Goal: Check status: Check status

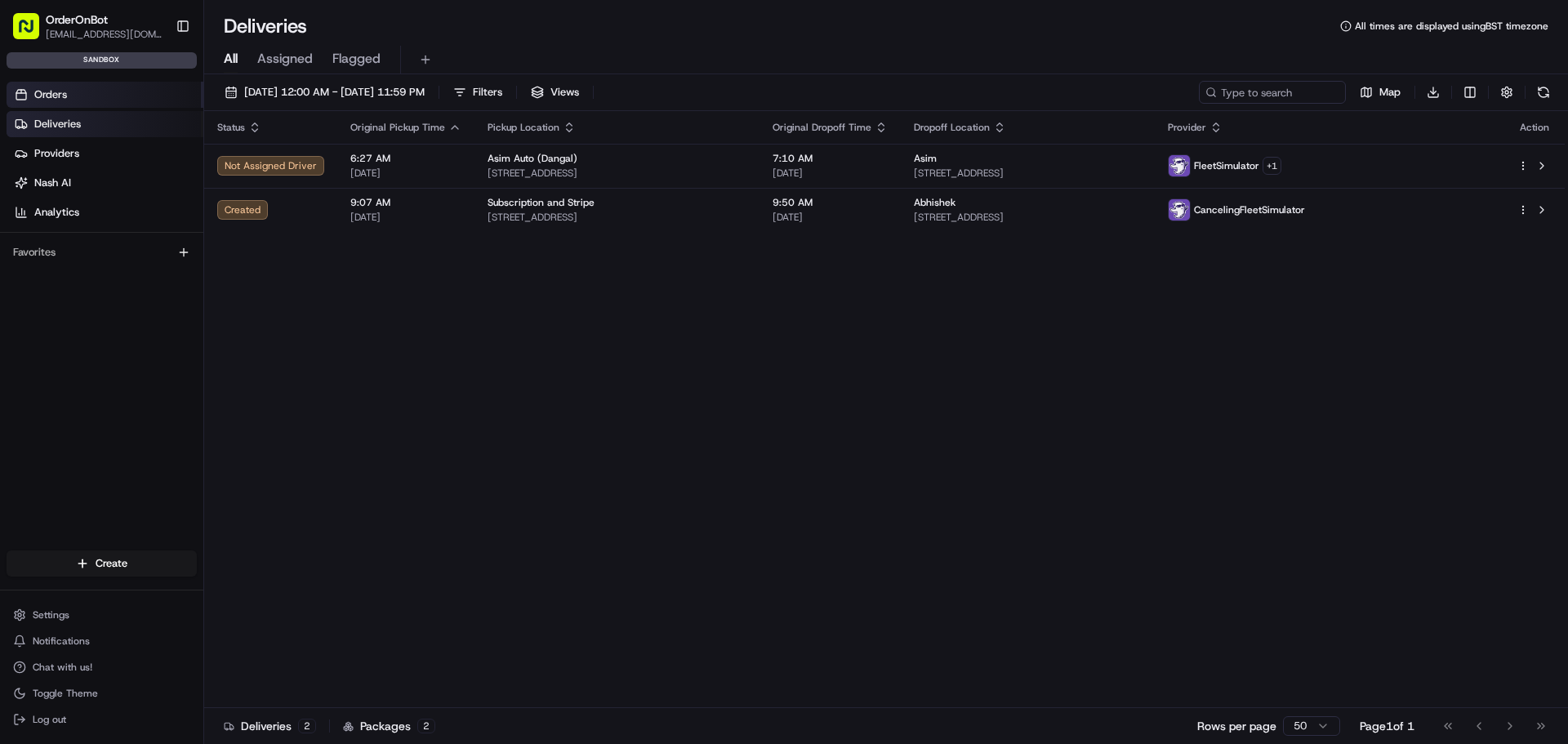
click at [31, 89] on link "Orders" at bounding box center [105, 94] width 197 height 26
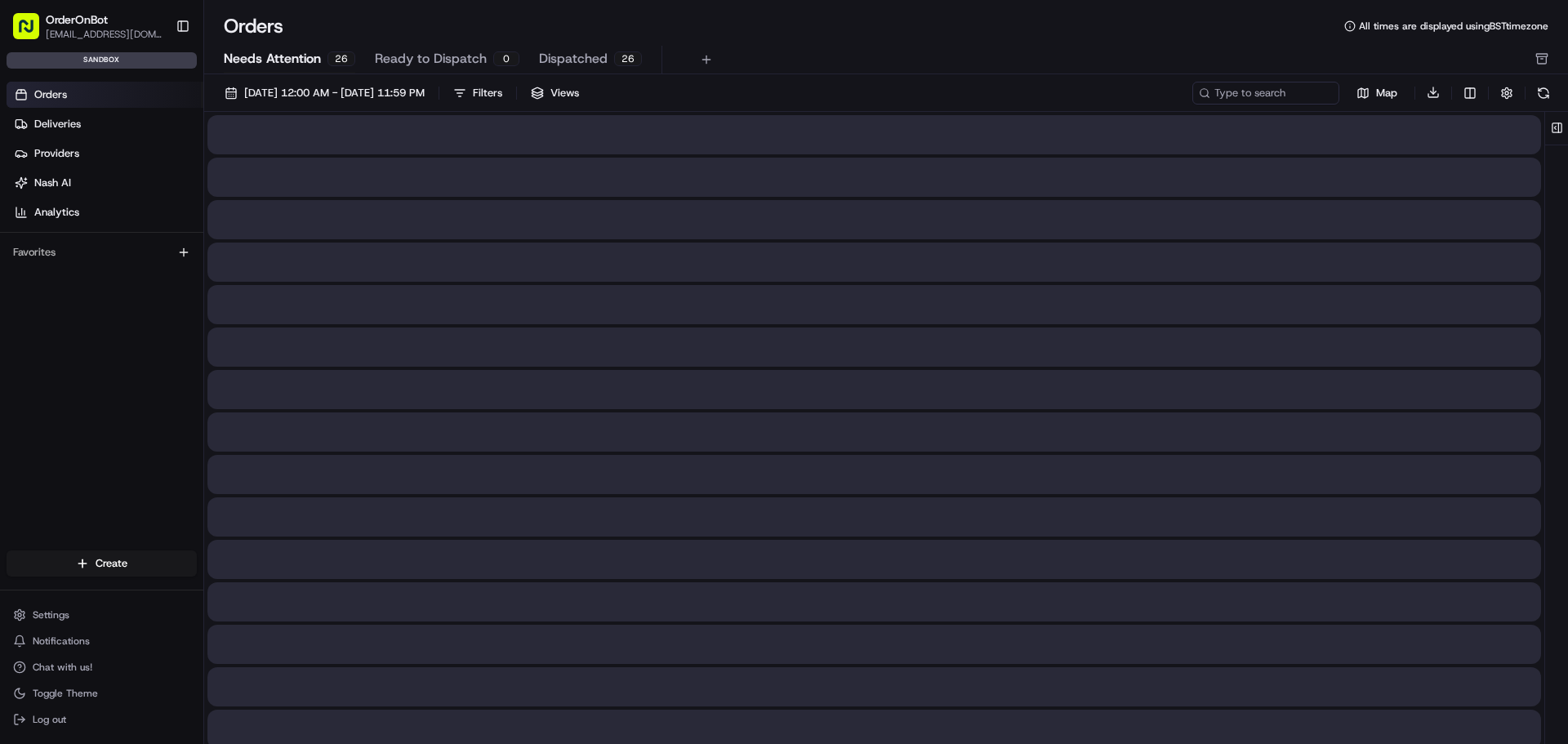
click at [323, 52] on button "Needs Attention 26" at bounding box center [289, 59] width 131 height 28
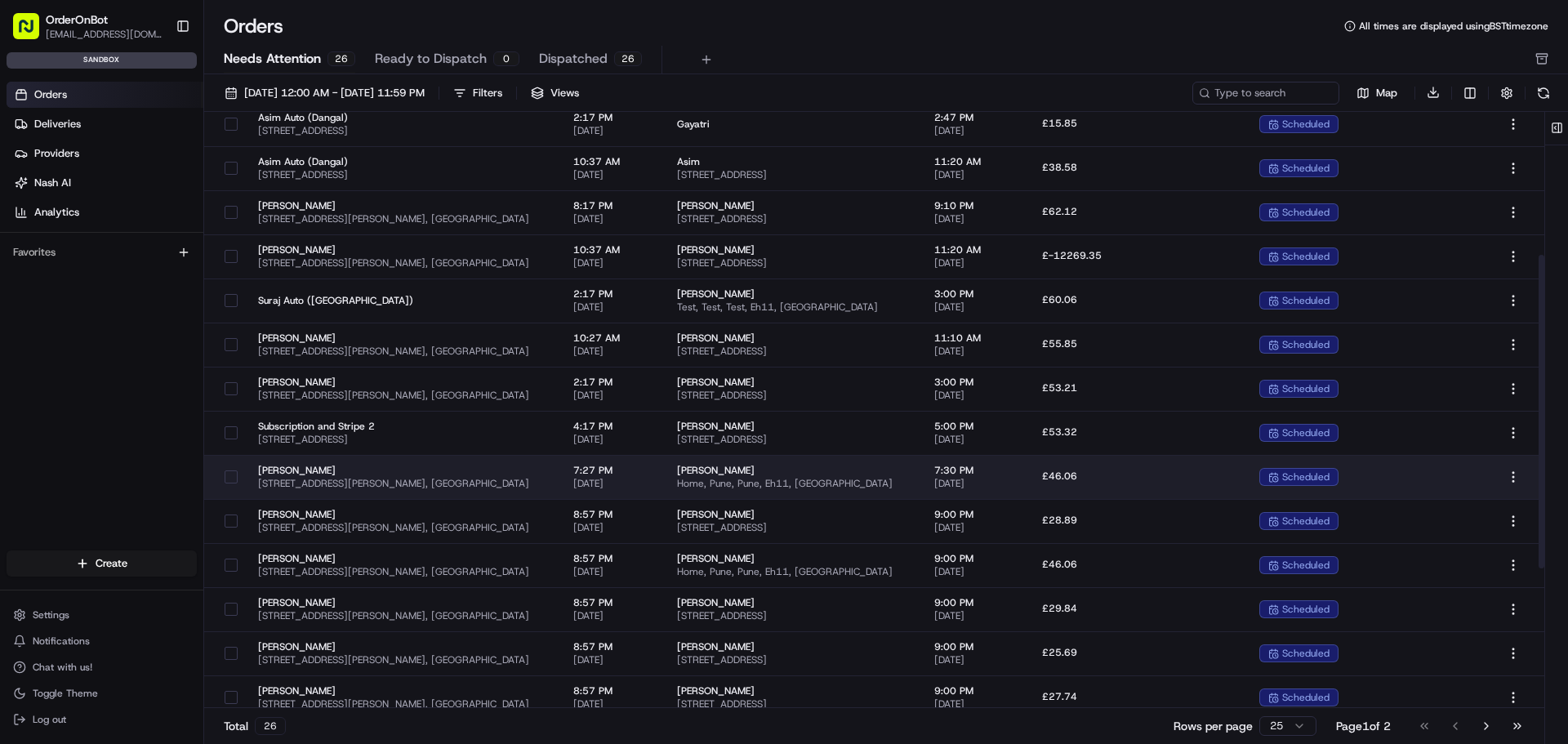
scroll to position [272, 0]
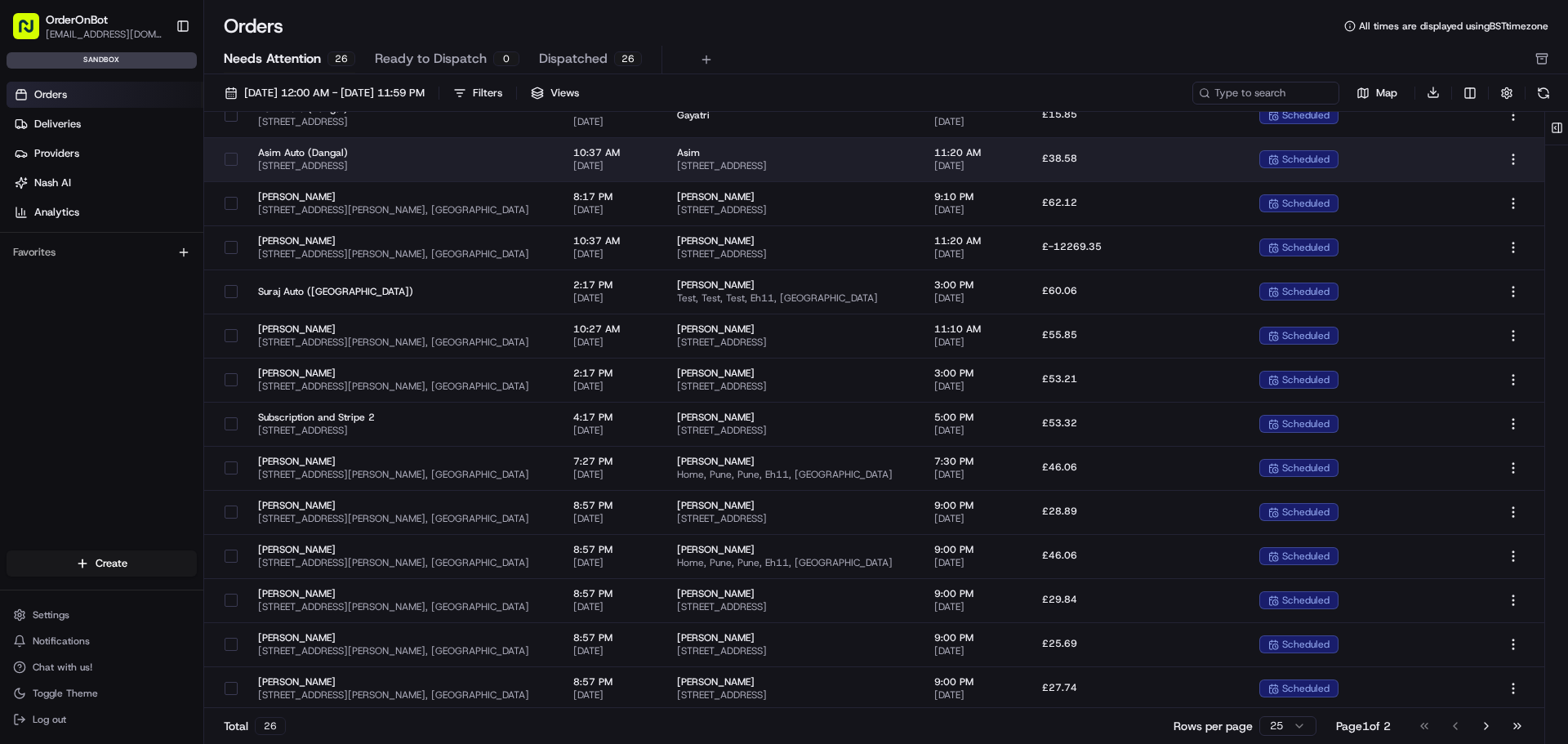
click at [541, 168] on span "[STREET_ADDRESS]" at bounding box center [402, 165] width 289 height 13
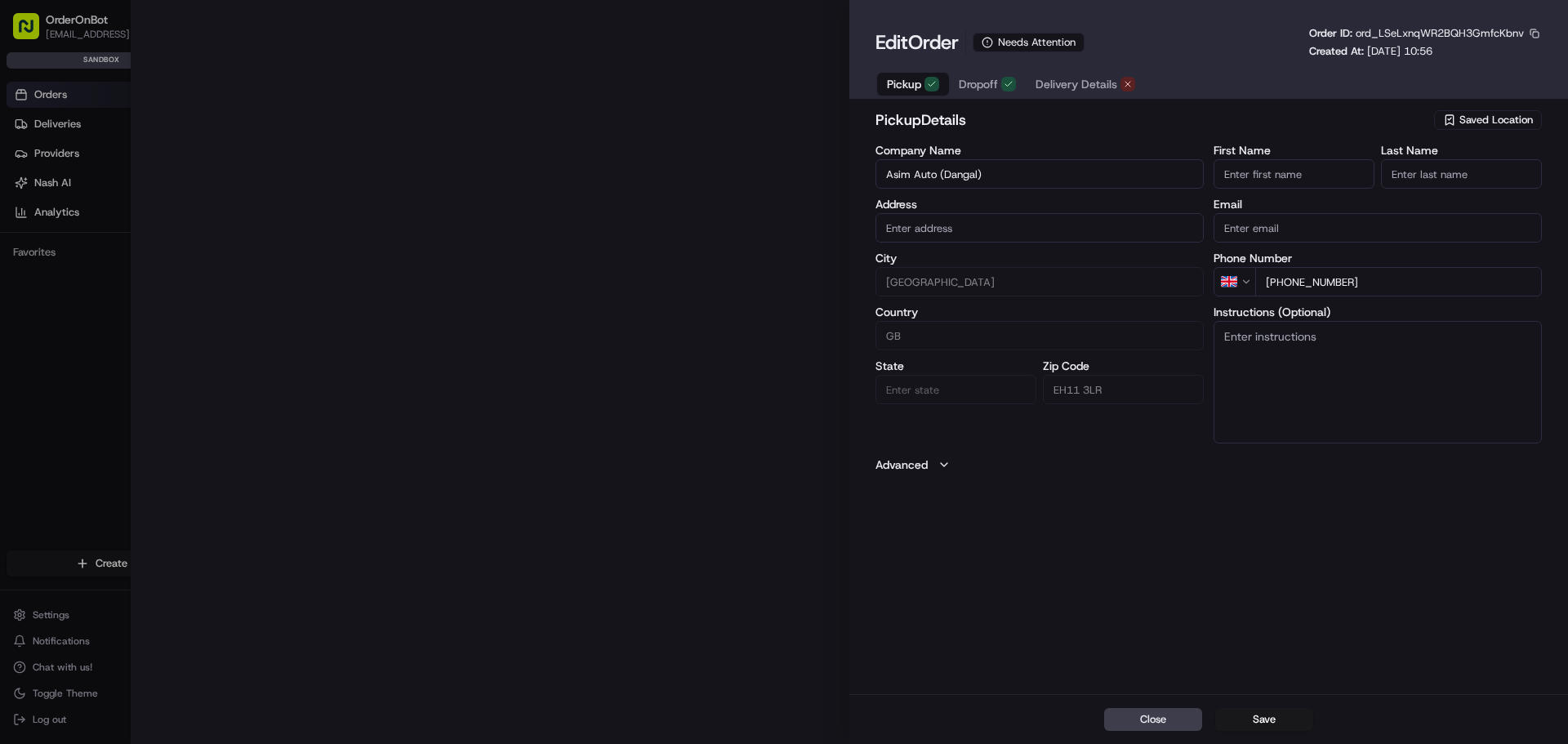
type input "[STREET_ADDRESS]"
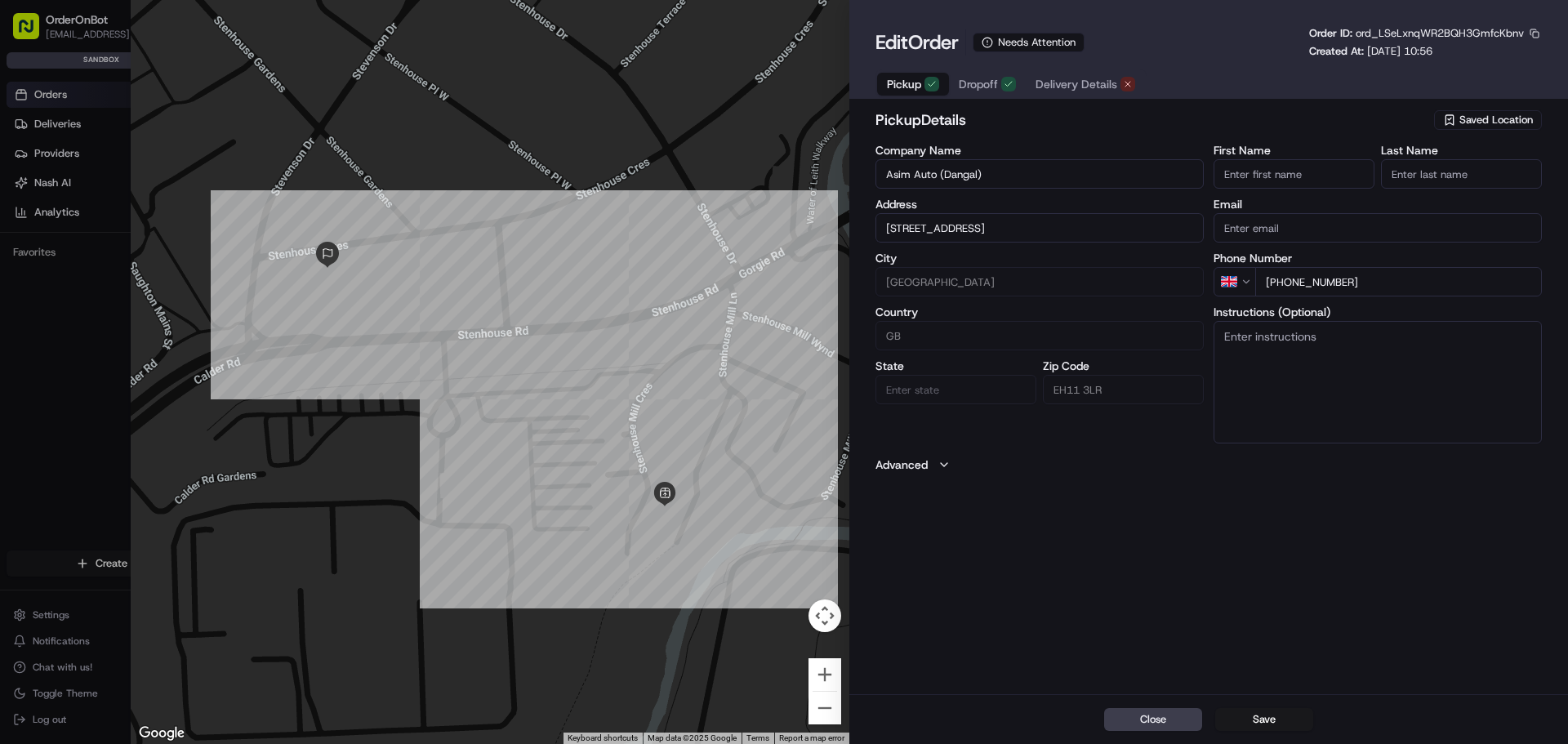
click at [1068, 78] on span "Delivery Details" at bounding box center [1075, 84] width 81 height 16
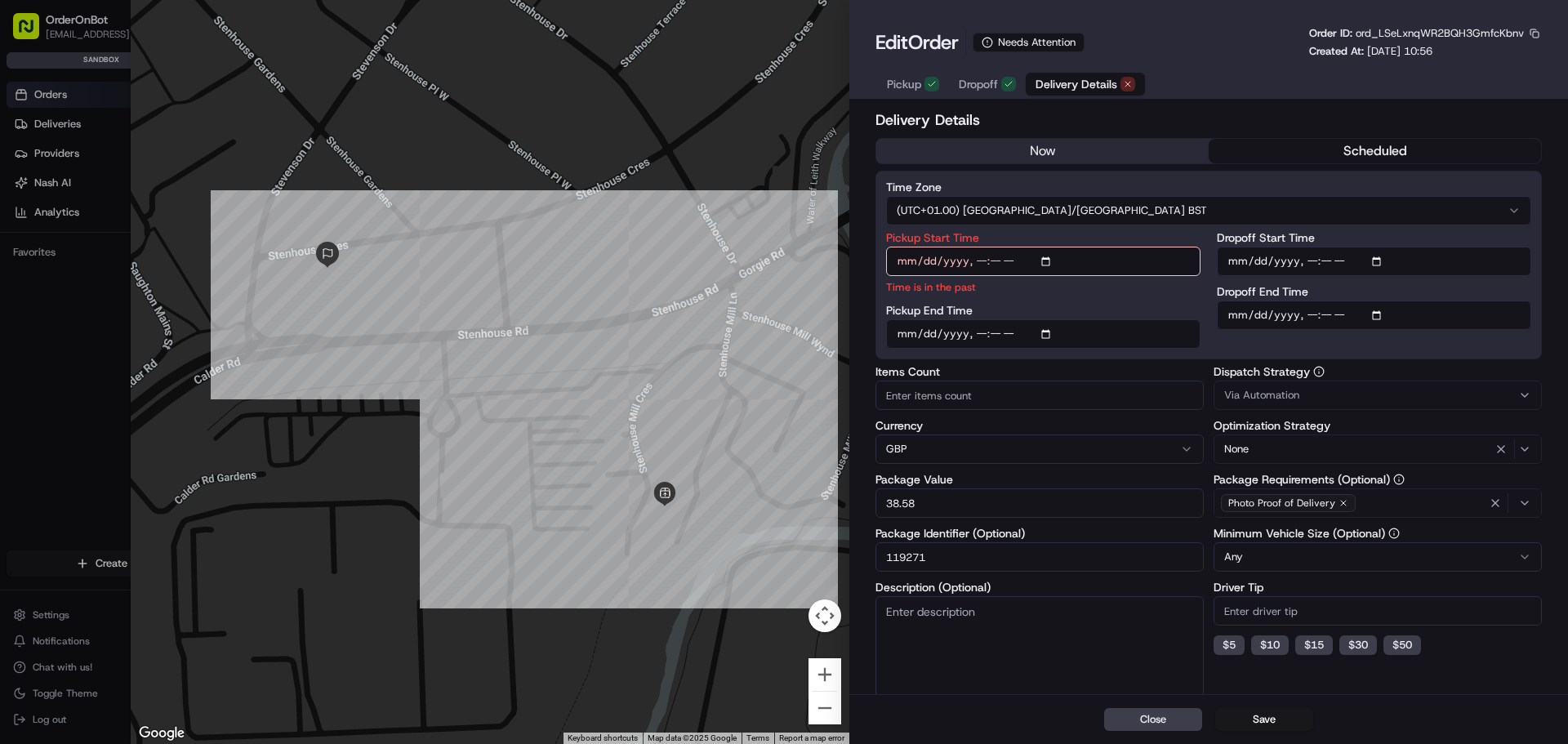
click at [774, 106] on div at bounding box center [490, 372] width 719 height 744
click at [52, 525] on div at bounding box center [784, 372] width 1568 height 744
type input "1"
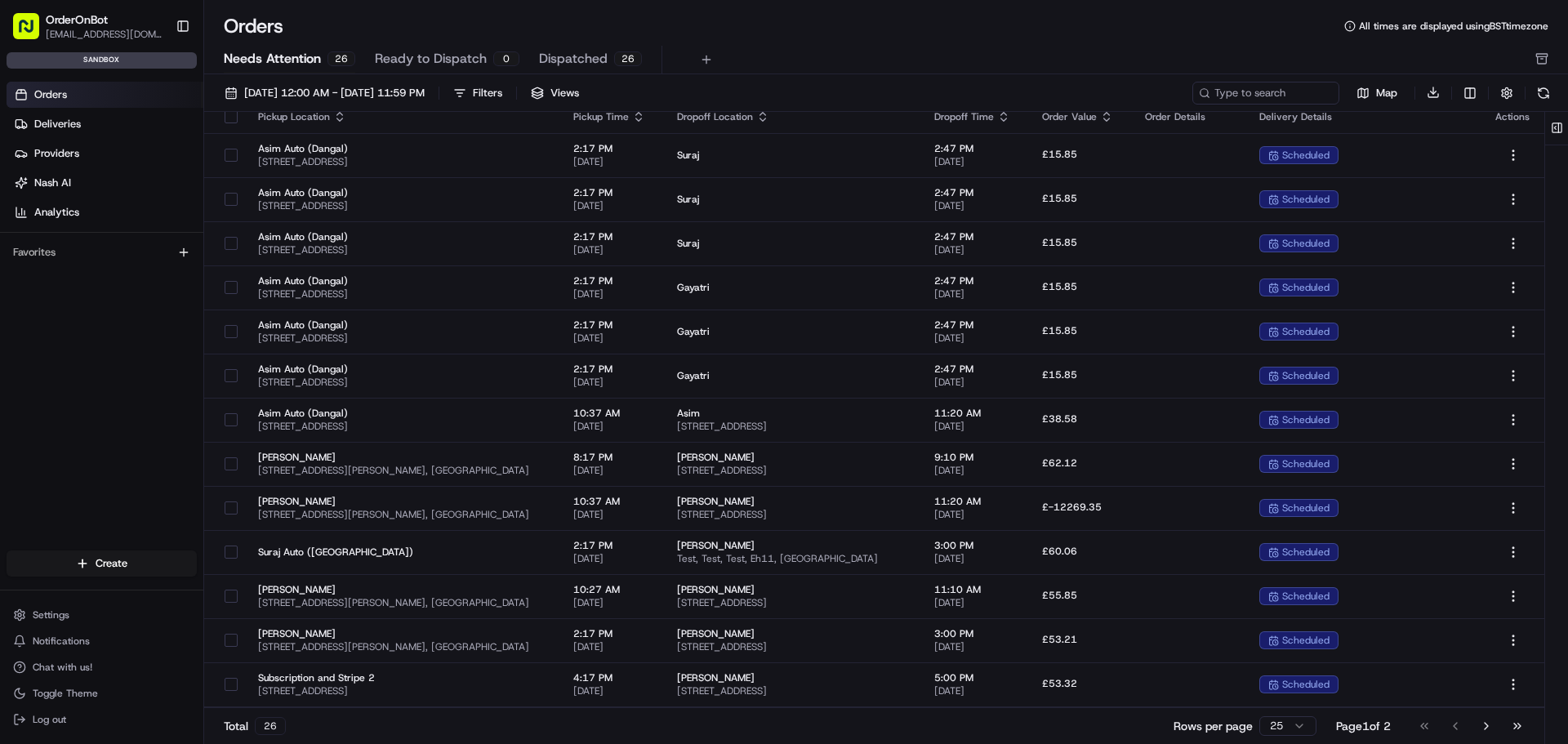
scroll to position [0, 0]
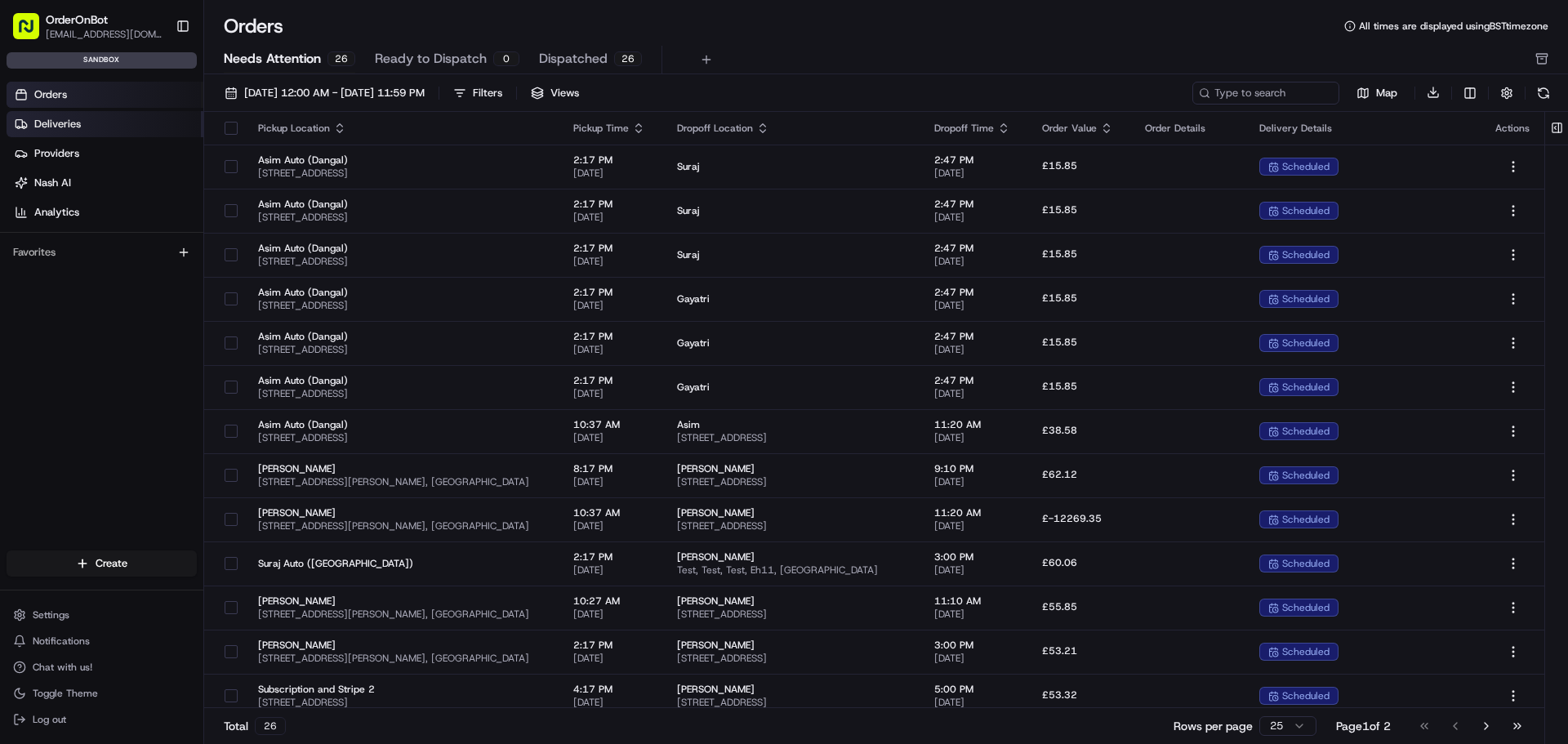
click at [97, 122] on link "Deliveries" at bounding box center [105, 123] width 197 height 26
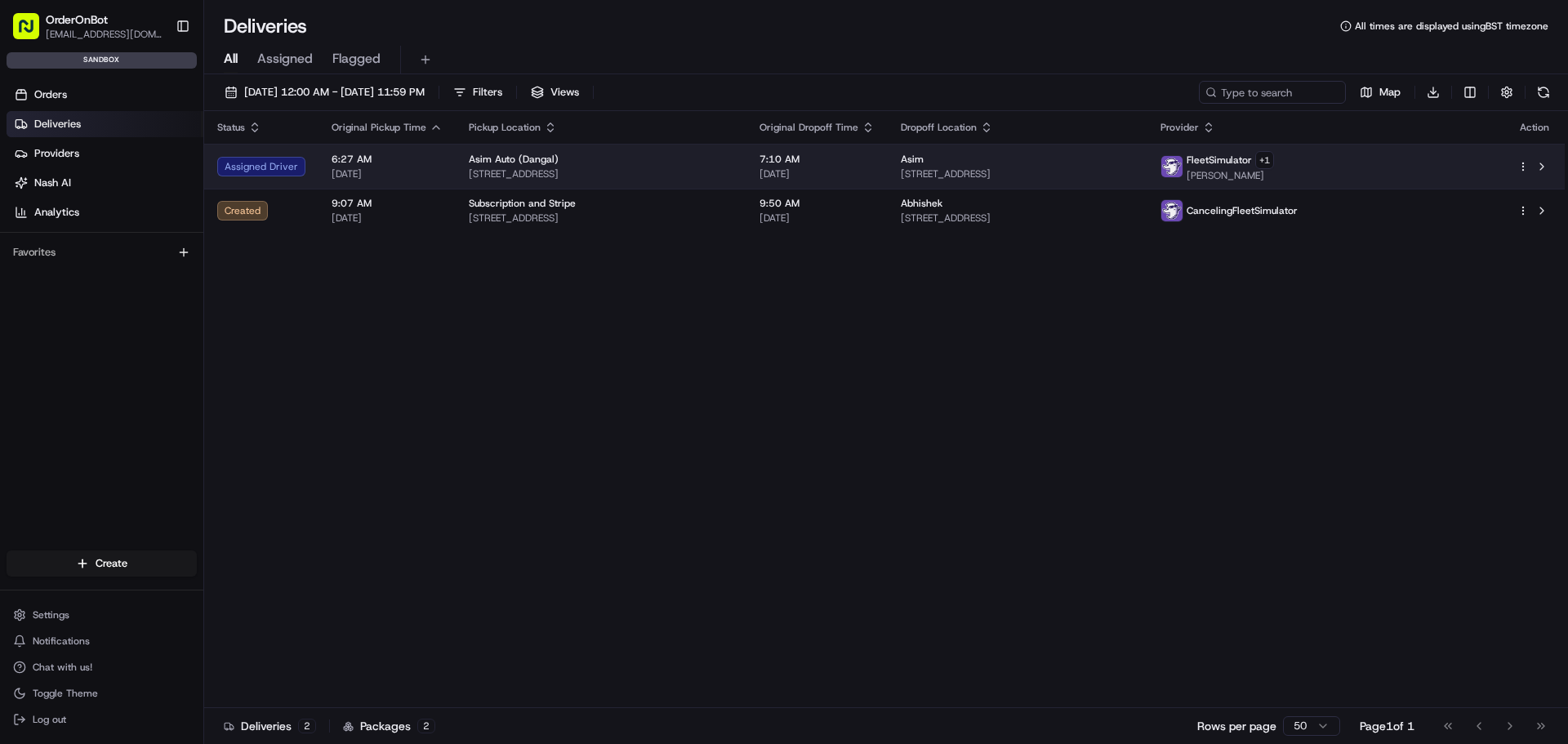
click at [445, 173] on td "6:27 AM [DATE]" at bounding box center [386, 166] width 137 height 45
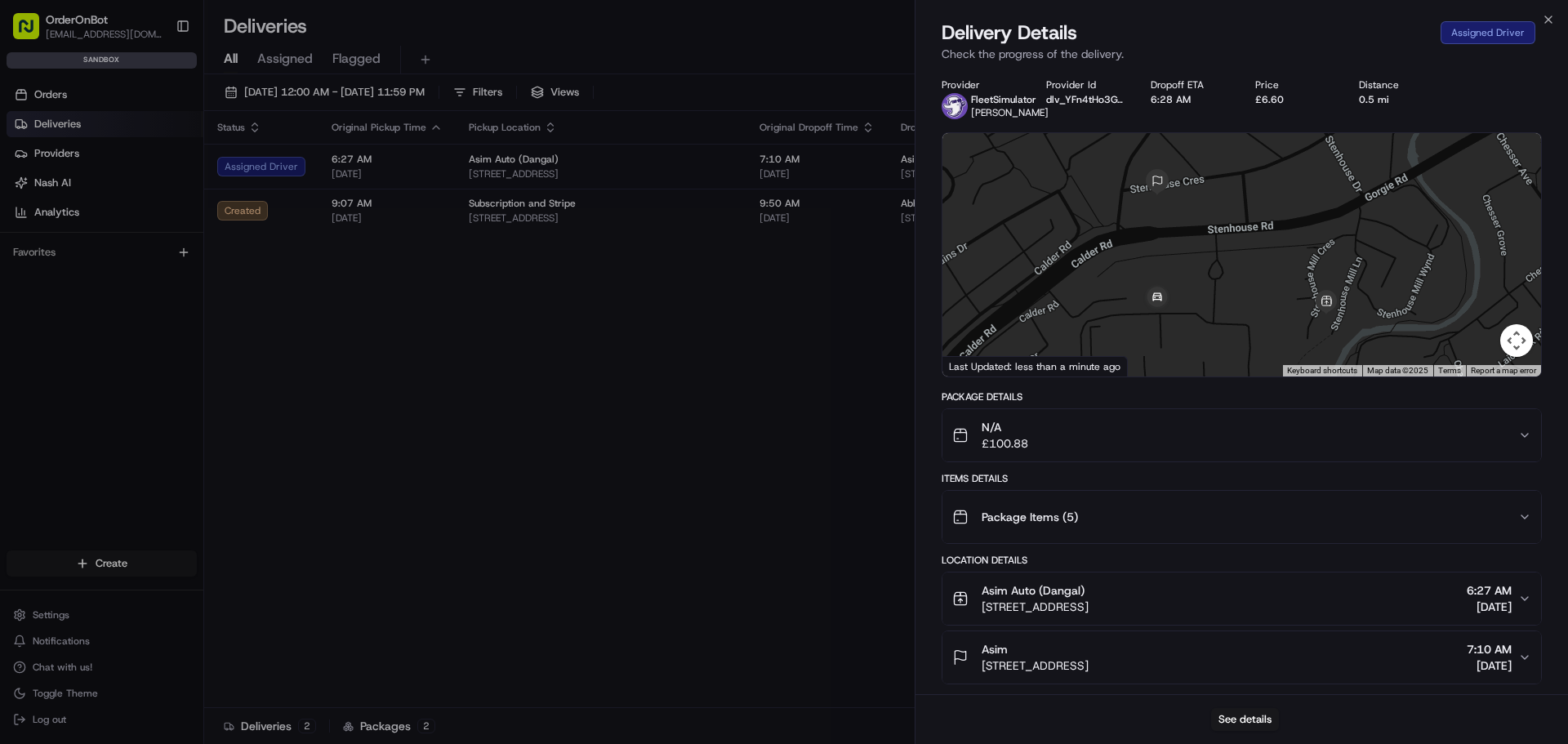
scroll to position [199, 0]
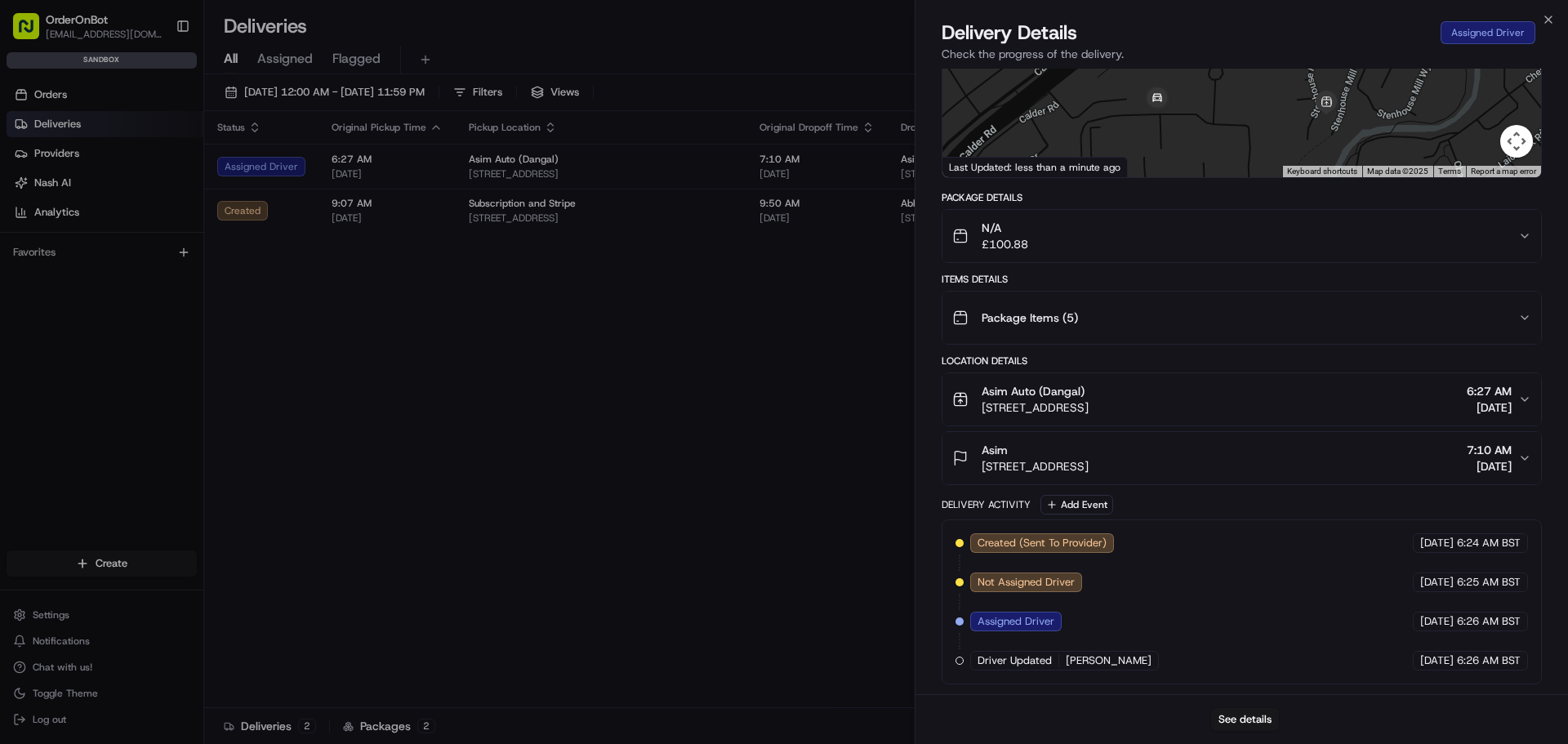
click at [1372, 418] on button "Asim Auto ([GEOGRAPHIC_DATA]) [STREET_ADDRESS], [GEOGRAPHIC_DATA] 6:27 AM [DATE]" at bounding box center [1241, 399] width 598 height 52
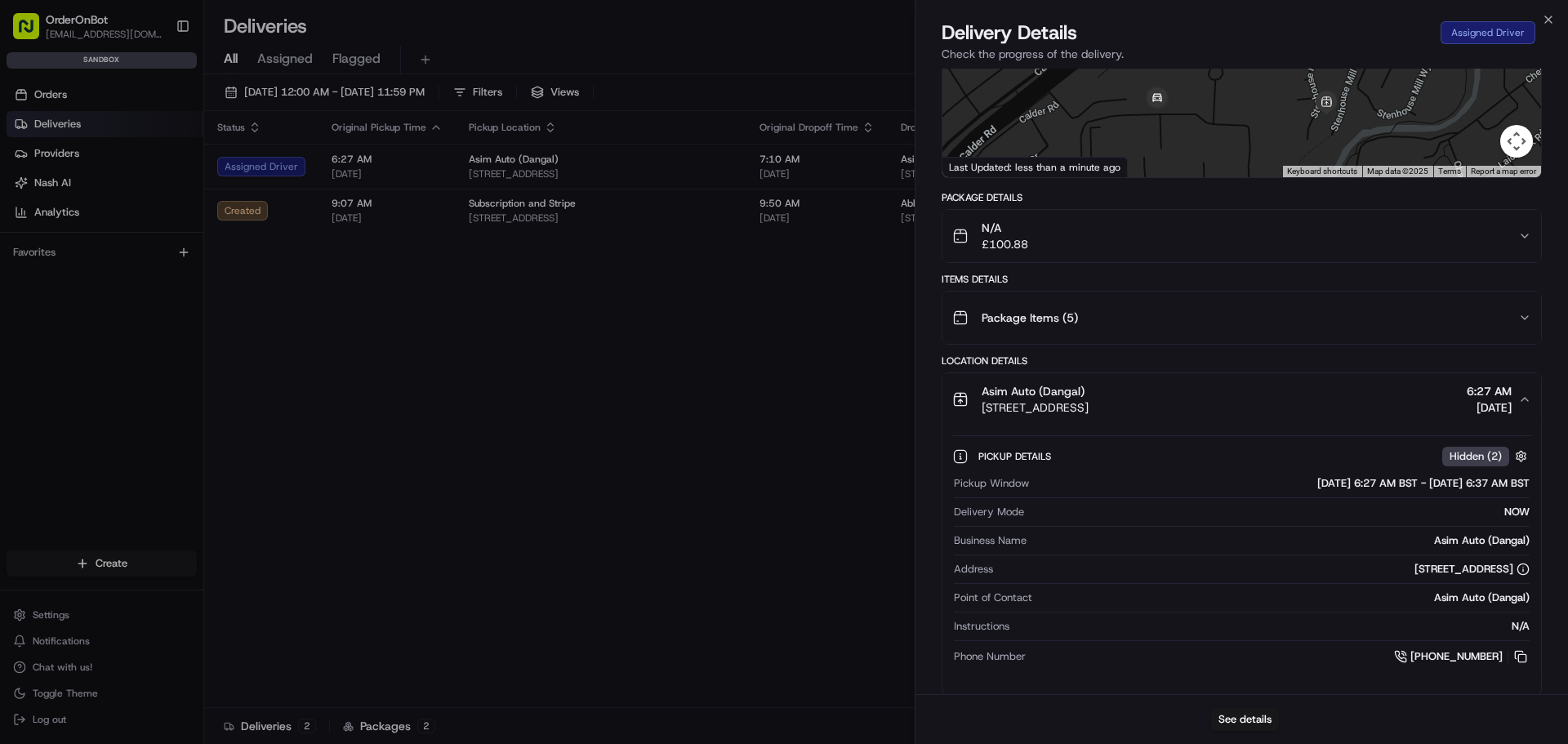
click at [1372, 418] on button "Asim Auto ([GEOGRAPHIC_DATA]) [STREET_ADDRESS], [GEOGRAPHIC_DATA] 6:27 AM [DATE]" at bounding box center [1241, 399] width 598 height 52
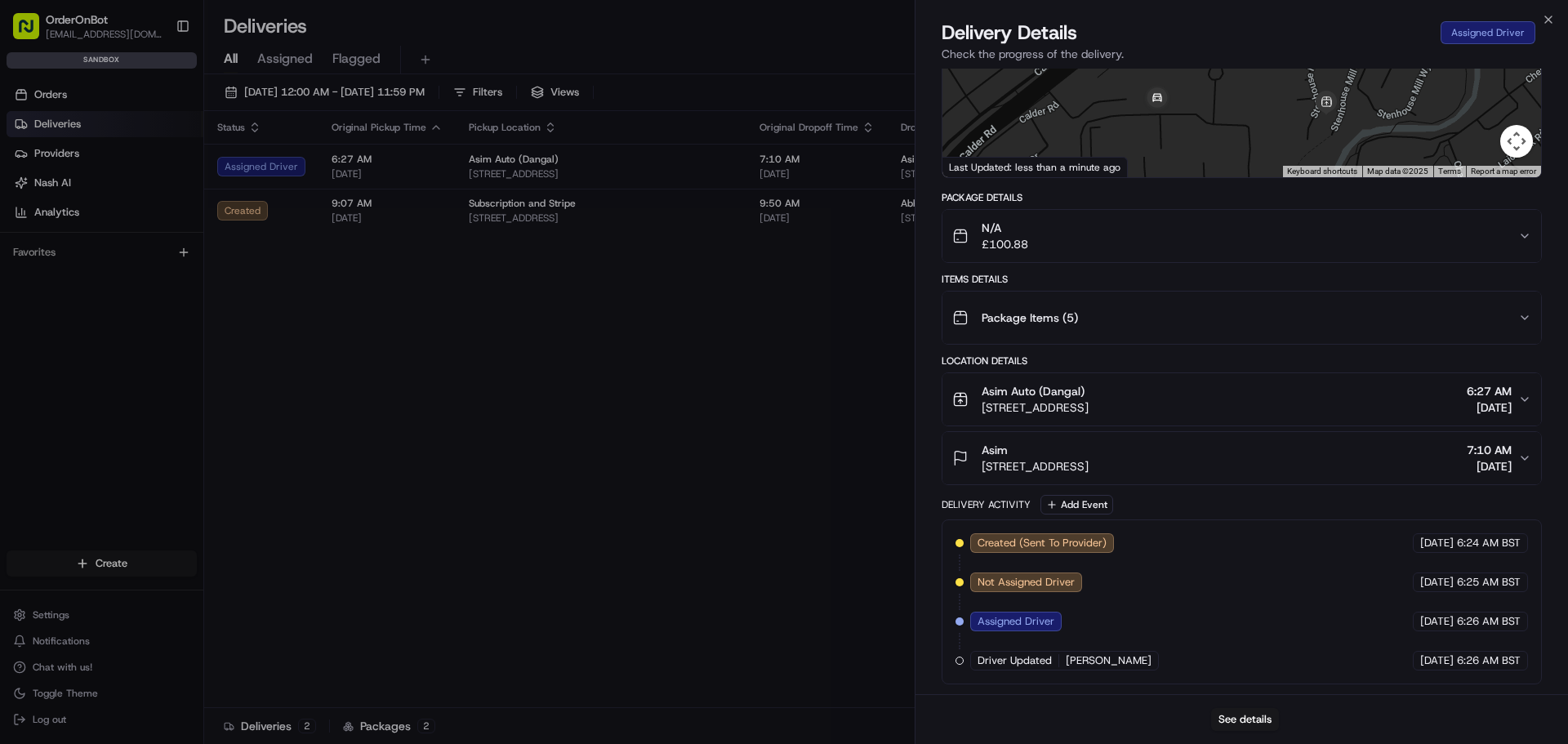
click at [1307, 458] on div "Asim [STREET_ADDRESS], [GEOGRAPHIC_DATA] 7:10 AM [DATE]" at bounding box center [1235, 458] width 566 height 33
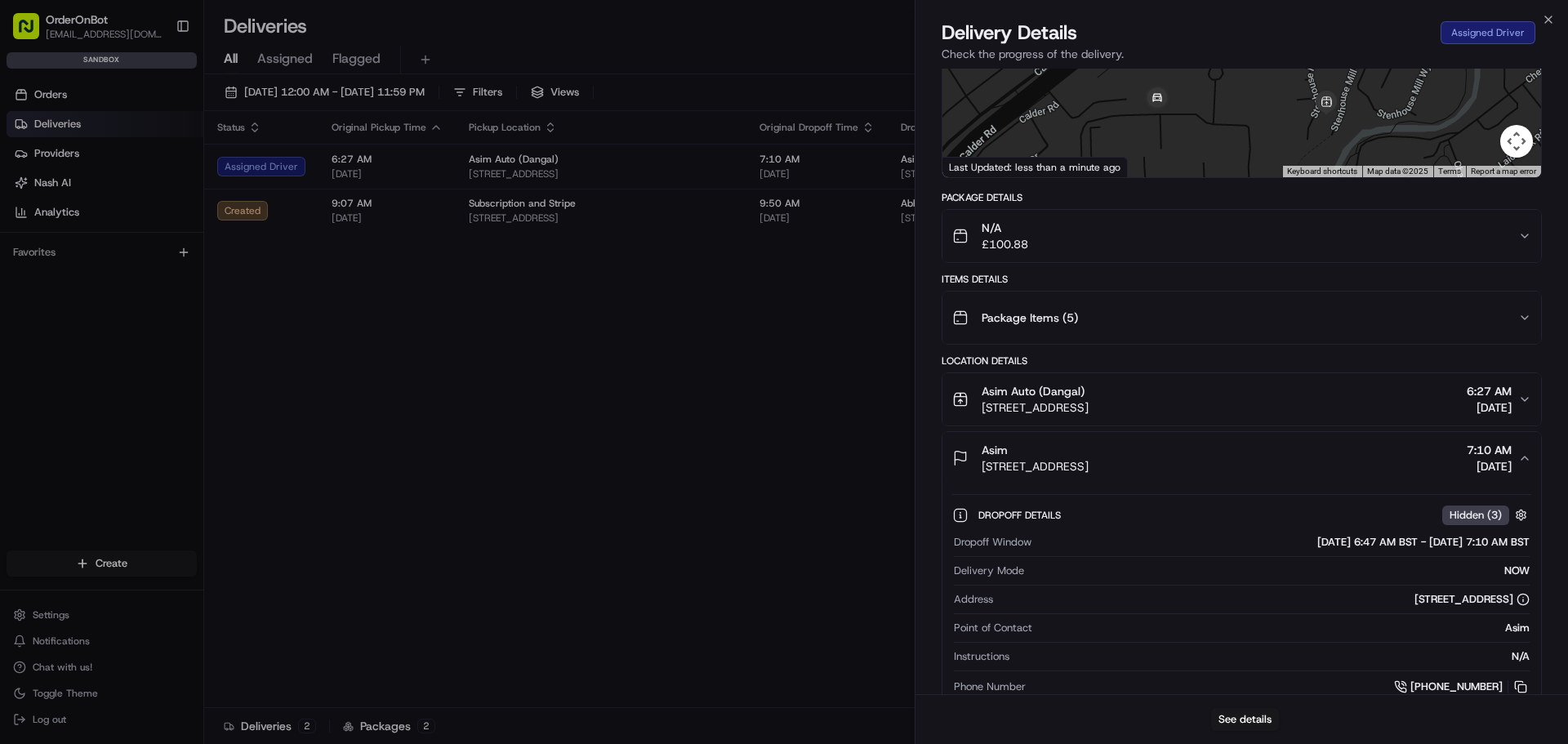
click at [1309, 458] on div "Asim [STREET_ADDRESS], [GEOGRAPHIC_DATA] 7:10 AM [DATE]" at bounding box center [1235, 458] width 566 height 33
